Goal: Find specific page/section: Find specific page/section

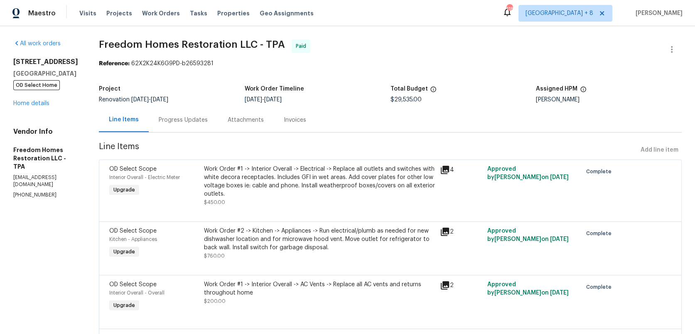
click at [175, 120] on div "Progress Updates" at bounding box center [183, 120] width 49 height 8
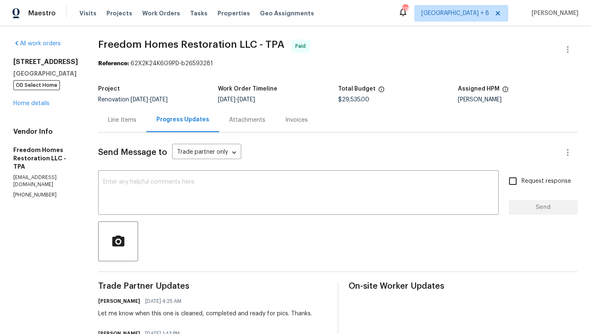
click at [116, 122] on div "Line Items" at bounding box center [122, 120] width 28 height 8
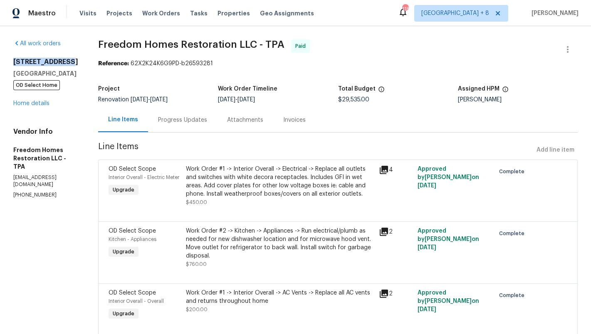
drag, startPoint x: 14, startPoint y: 63, endPoint x: 63, endPoint y: 62, distance: 49.5
click at [63, 62] on h2 "2585 15th Ave N" at bounding box center [45, 62] width 65 height 8
copy h2 "2585 15th Ave N"
